Goal: Obtain resource: Download file/media

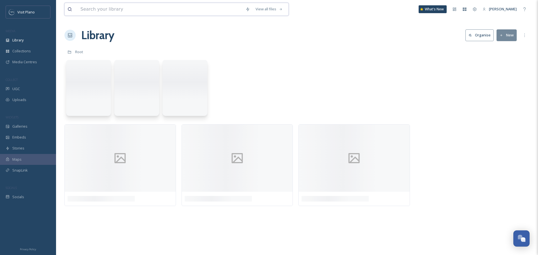
click at [112, 14] on input at bounding box center [160, 9] width 165 height 12
type input "sixty vines"
click at [144, 3] on input at bounding box center [176, 9] width 150 height 12
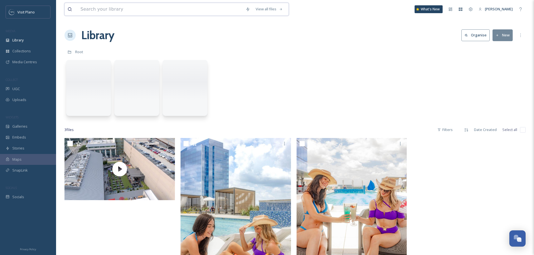
click at [104, 8] on input at bounding box center [160, 9] width 165 height 12
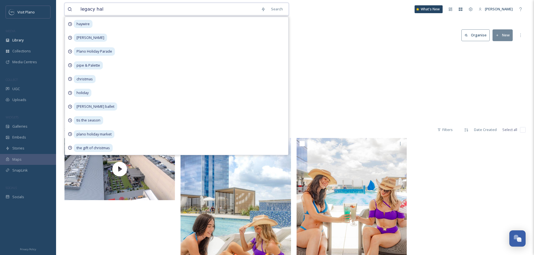
type input "legacy hall"
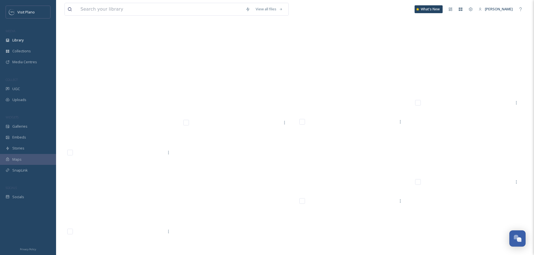
scroll to position [3923, 0]
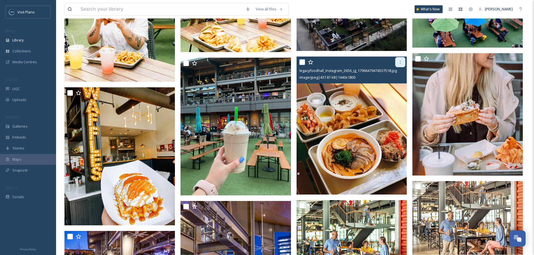
click at [399, 63] on icon at bounding box center [400, 62] width 4 height 4
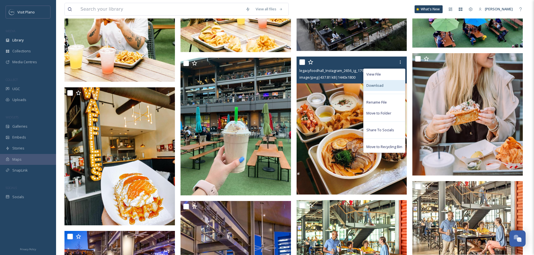
click at [387, 82] on div "Download" at bounding box center [383, 85] width 41 height 11
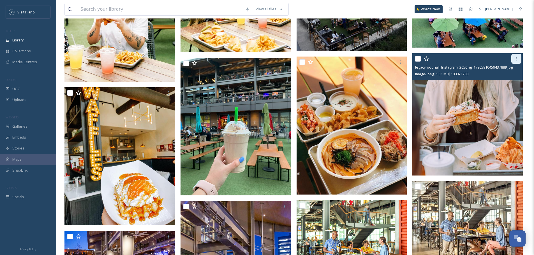
click at [520, 56] on div at bounding box center [516, 59] width 10 height 10
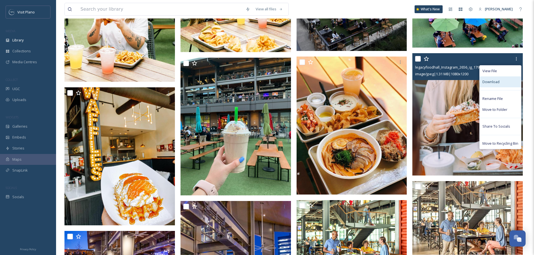
click at [492, 85] on div "Download" at bounding box center [499, 82] width 41 height 11
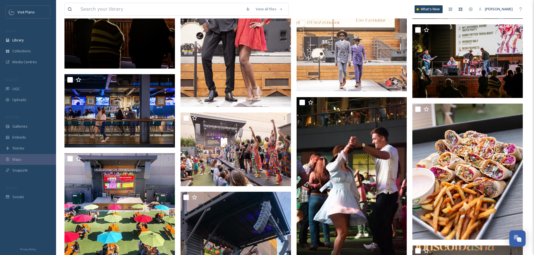
scroll to position [5269, 0]
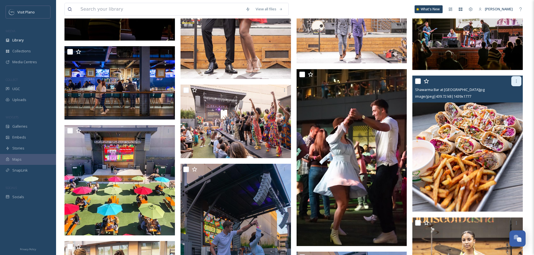
click at [517, 82] on icon at bounding box center [516, 81] width 4 height 4
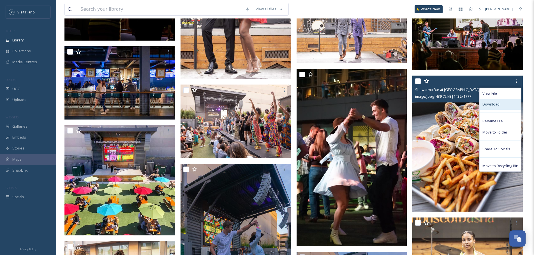
click at [504, 107] on div "Download" at bounding box center [499, 104] width 41 height 11
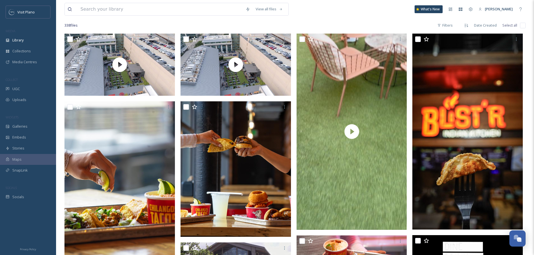
scroll to position [135, 0]
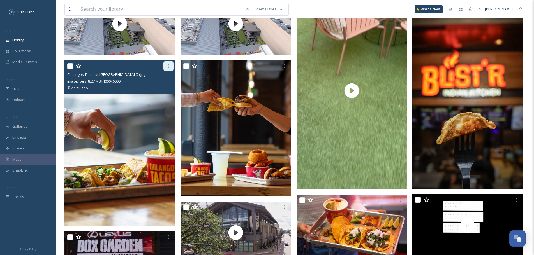
click at [170, 66] on icon at bounding box center [168, 66] width 4 height 4
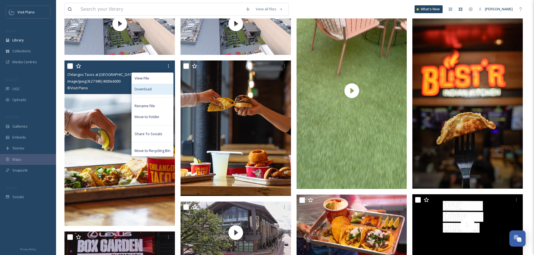
click at [162, 93] on div "Download" at bounding box center [152, 89] width 41 height 11
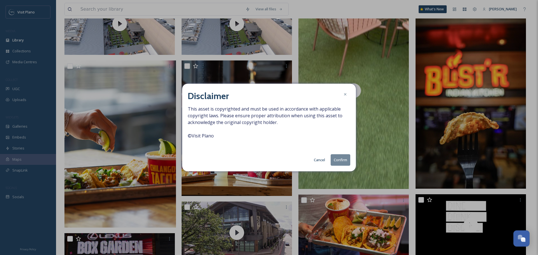
click at [345, 163] on button "Confirm" at bounding box center [341, 159] width 20 height 11
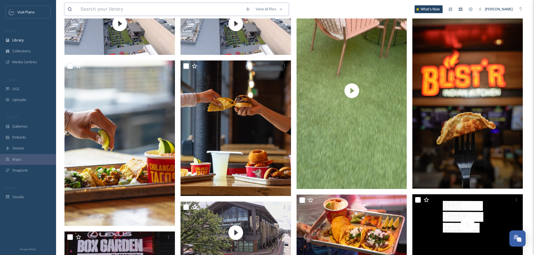
click at [190, 11] on input at bounding box center [160, 9] width 165 height 12
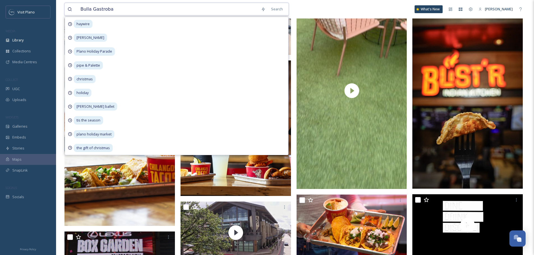
type input "Bulla Gastrobar"
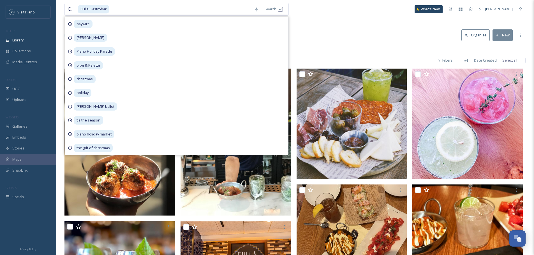
click at [338, 36] on div "Library Search Organise New" at bounding box center [294, 35] width 461 height 17
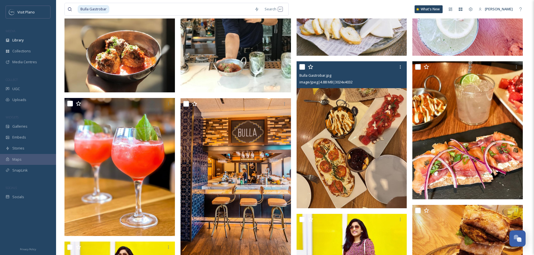
scroll to position [33, 0]
